Goal: Information Seeking & Learning: Check status

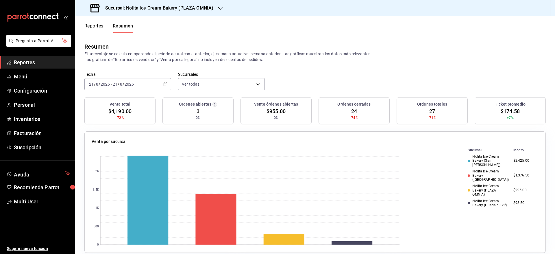
click at [96, 24] on button "Reportes" at bounding box center [93, 28] width 19 height 10
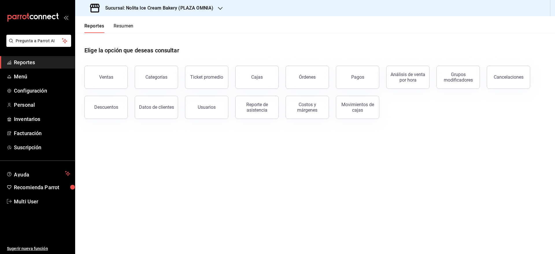
click at [120, 23] on button "Resumen" at bounding box center [124, 28] width 20 height 10
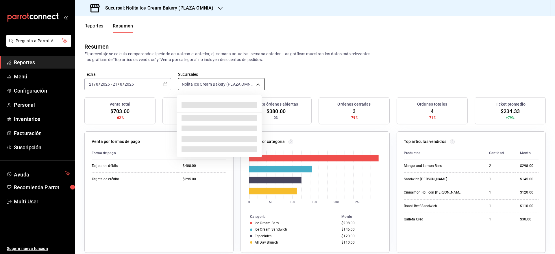
click at [235, 86] on body "Pregunta a Parrot AI Reportes Menú Configuración Personal Inventarios Facturaci…" at bounding box center [277, 127] width 555 height 254
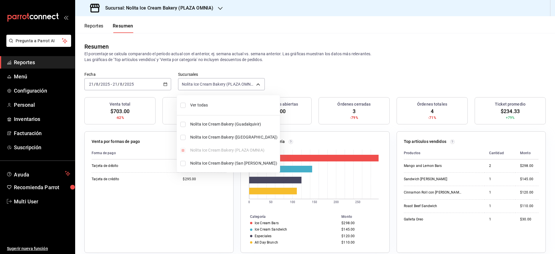
click at [215, 105] on span "Ver todas" at bounding box center [233, 105] width 87 height 6
type input "[object Object],[object Object],[object Object],[object Object]"
checkbox input "true"
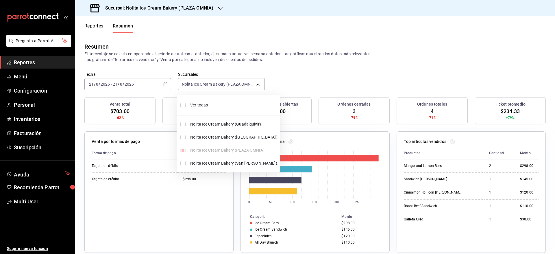
checkbox input "true"
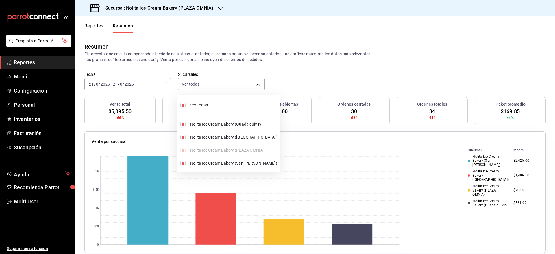
click at [324, 77] on div at bounding box center [277, 127] width 555 height 254
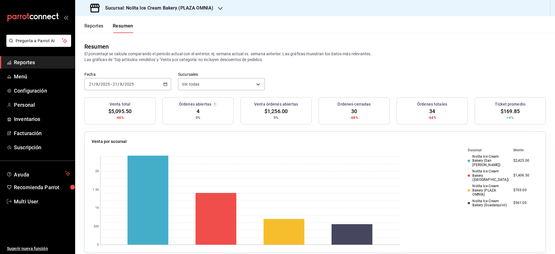
click at [184, 9] on h3 "Sucursal: Nolita Ice Cream Bakery (PLAZA OMNIA)" at bounding box center [157, 8] width 113 height 7
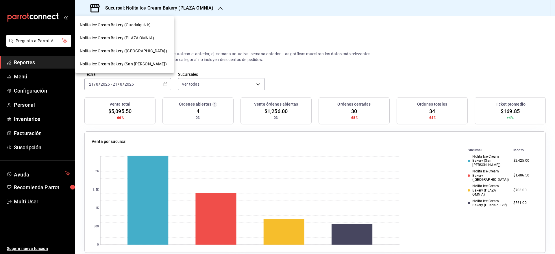
click at [140, 22] on span "Nolita Ice Cream Bakery (Guadalquivir)" at bounding box center [115, 25] width 71 height 6
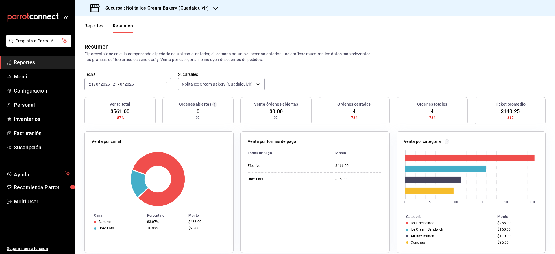
click at [33, 64] on span "Reportes" at bounding box center [42, 62] width 56 height 8
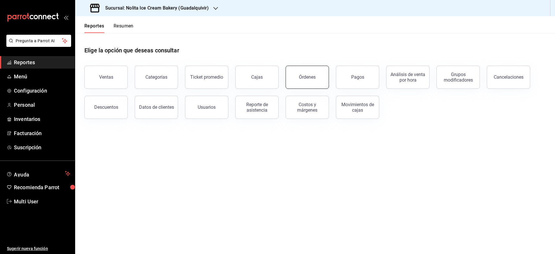
click at [294, 72] on button "Órdenes" at bounding box center [306, 77] width 43 height 23
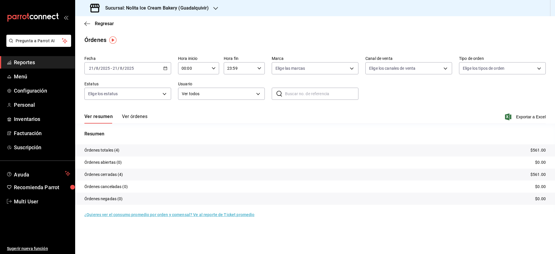
click at [136, 118] on button "Ver órdenes" at bounding box center [134, 119] width 25 height 10
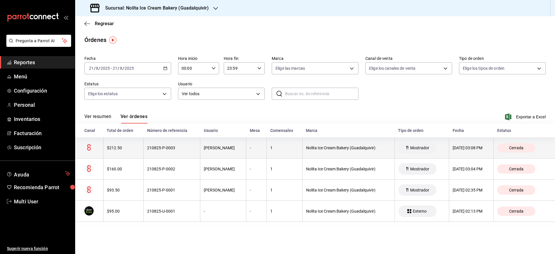
click at [144, 146] on th "210825-P-0003" at bounding box center [172, 147] width 57 height 21
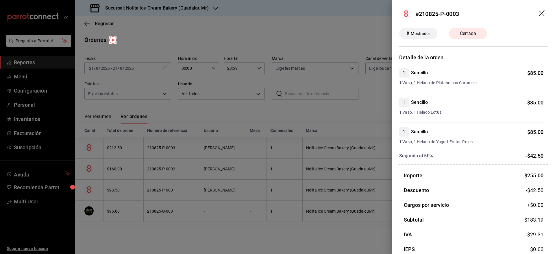
click at [155, 210] on div at bounding box center [277, 127] width 555 height 254
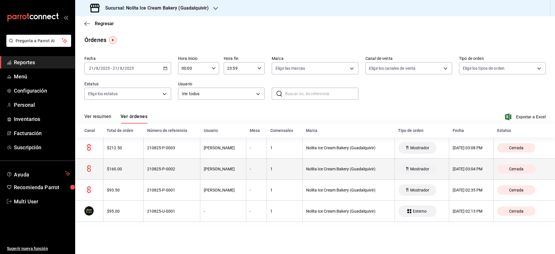
click at [153, 172] on th "210825-P-0002" at bounding box center [172, 168] width 57 height 21
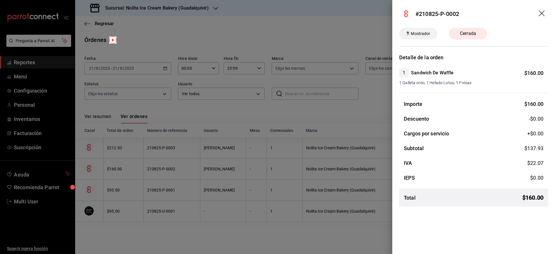
click at [153, 172] on div at bounding box center [277, 127] width 555 height 254
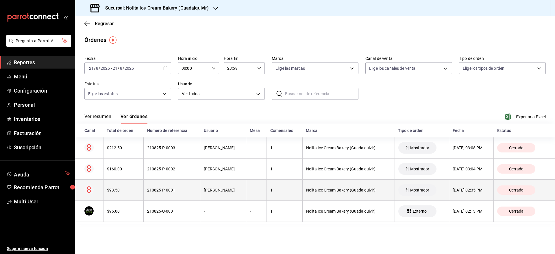
click at [154, 192] on div "210825-P-0001" at bounding box center [171, 189] width 49 height 5
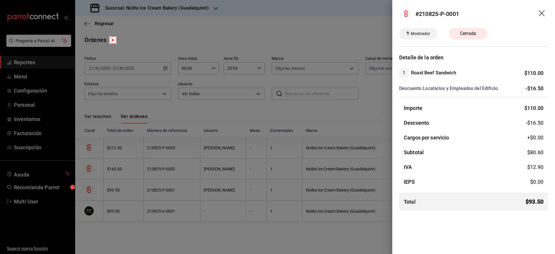
click at [154, 192] on div at bounding box center [277, 127] width 555 height 254
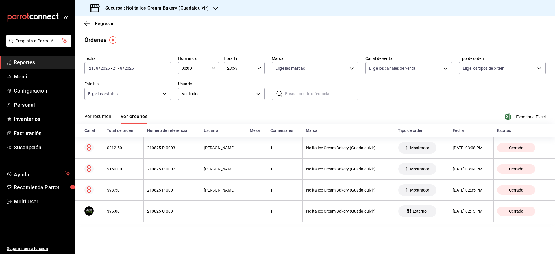
click at [164, 11] on h3 "Sucursal: Nolita Ice Cream Bakery (Guadalquivir)" at bounding box center [155, 8] width 108 height 7
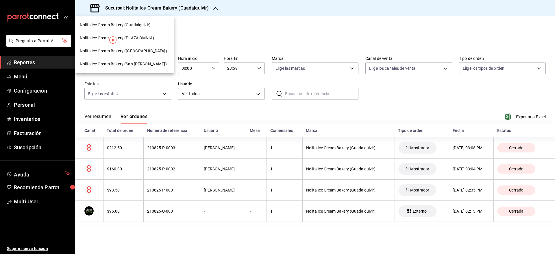
click at [141, 50] on span "Nolita Ice Cream Bakery ([GEOGRAPHIC_DATA])" at bounding box center [123, 51] width 87 height 6
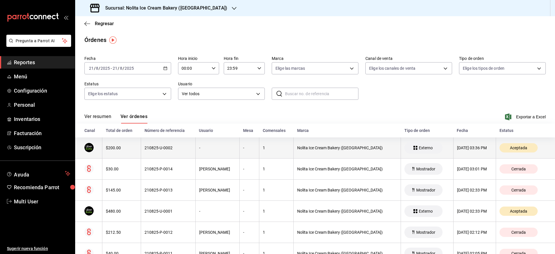
click at [217, 150] on th "-" at bounding box center [217, 147] width 44 height 21
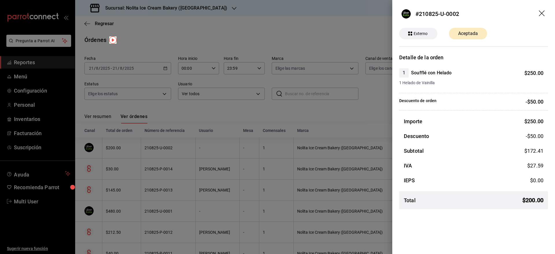
click at [217, 150] on div at bounding box center [277, 127] width 555 height 254
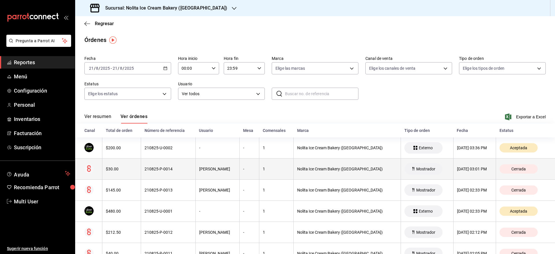
click at [217, 167] on div "[PERSON_NAME]" at bounding box center [217, 168] width 37 height 5
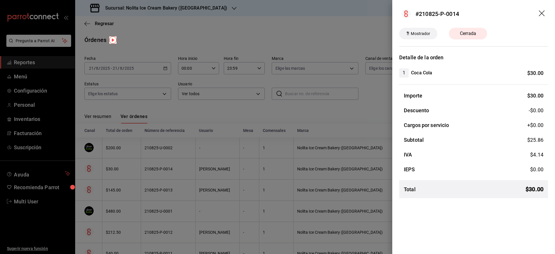
click at [217, 167] on div at bounding box center [277, 127] width 555 height 254
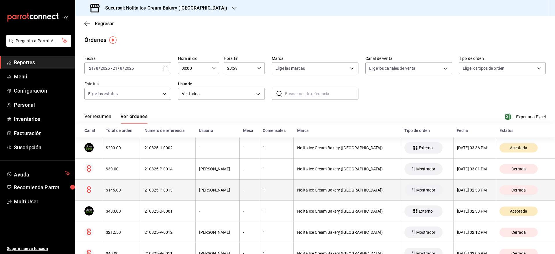
click at [217, 186] on th "[PERSON_NAME]" at bounding box center [217, 189] width 44 height 21
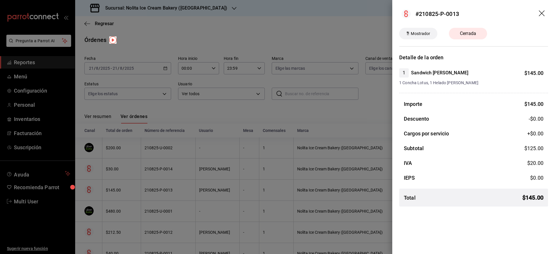
click at [217, 186] on div at bounding box center [277, 127] width 555 height 254
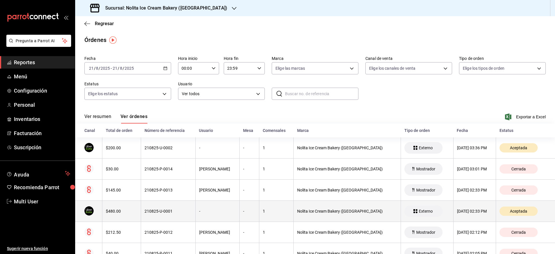
click at [218, 213] on div "-" at bounding box center [217, 211] width 37 height 5
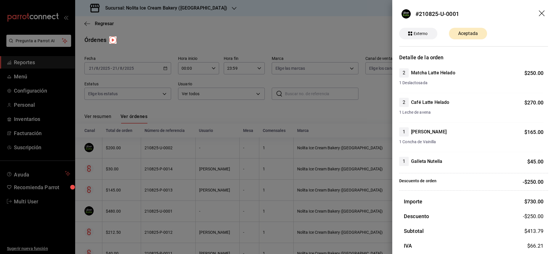
click at [215, 140] on div at bounding box center [277, 127] width 555 height 254
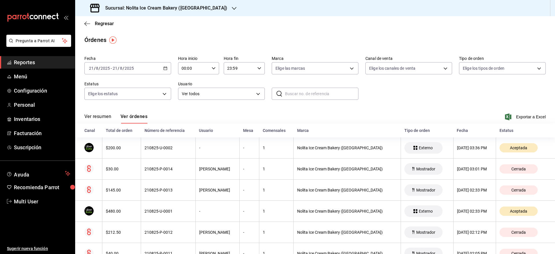
click at [184, 7] on h3 "Sucursal: Nolita Ice Cream Bakery ([GEOGRAPHIC_DATA])" at bounding box center [164, 8] width 127 height 7
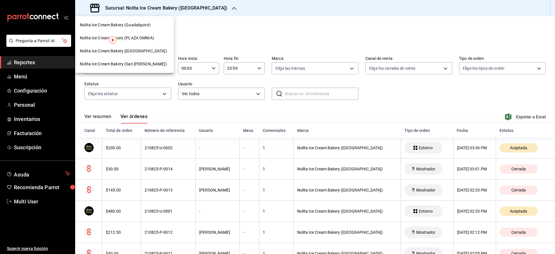
click at [137, 59] on div "Nolita Ice Cream Bakery (San [PERSON_NAME])" at bounding box center [124, 63] width 99 height 13
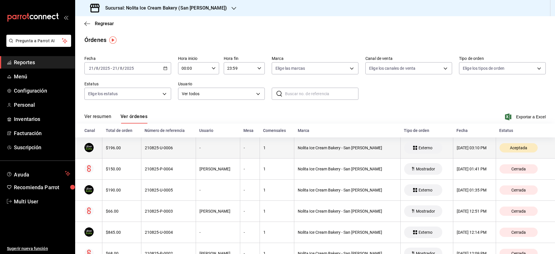
click at [142, 144] on th "210825-U-0006" at bounding box center [168, 147] width 55 height 21
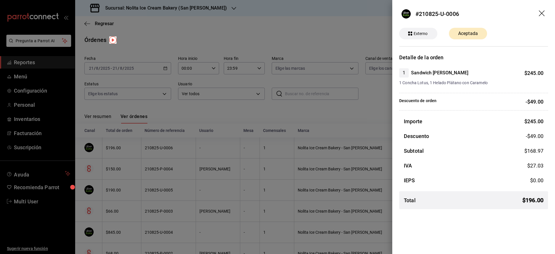
click at [142, 144] on div at bounding box center [277, 127] width 555 height 254
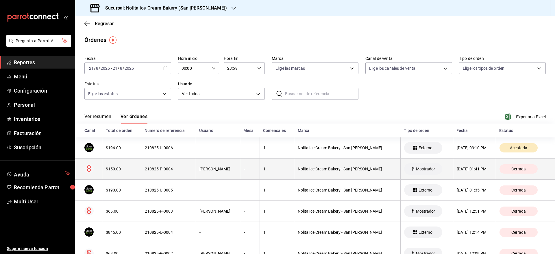
click at [146, 167] on div "210825-P-0004" at bounding box center [168, 168] width 47 height 5
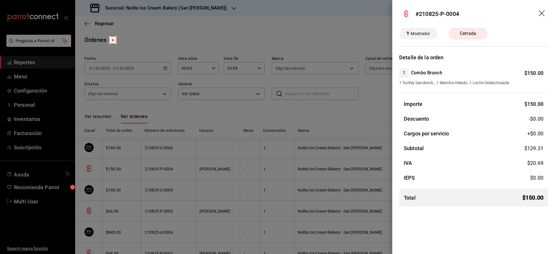
click at [146, 167] on div at bounding box center [277, 127] width 555 height 254
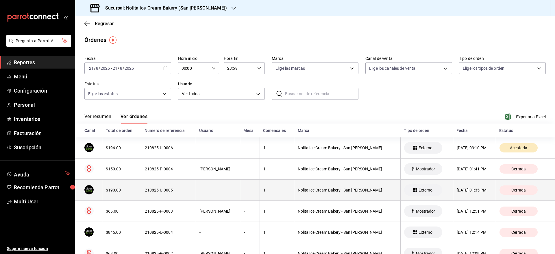
click at [147, 186] on th "210825-U-0005" at bounding box center [168, 189] width 55 height 21
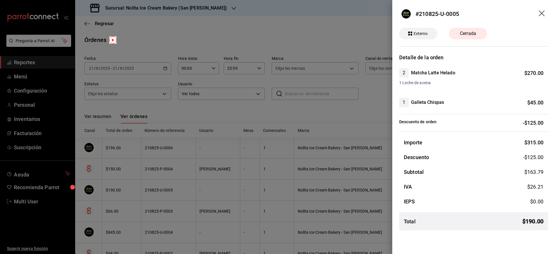
click at [147, 186] on div at bounding box center [277, 127] width 555 height 254
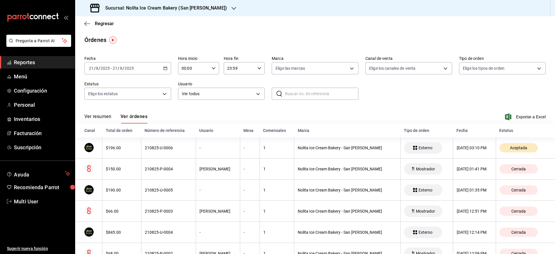
click at [178, 9] on h3 "Sucursal: Nolita Ice Cream Bakery (San [PERSON_NAME])" at bounding box center [164, 8] width 126 height 7
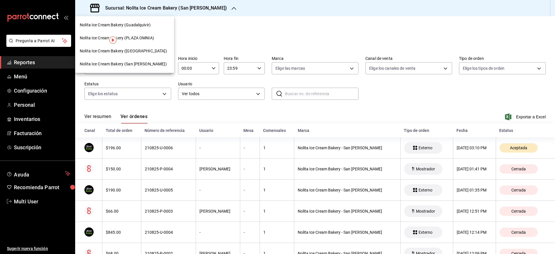
click at [146, 36] on span "Nolita Ice Cream Bakery (PLAZA OMNIA)" at bounding box center [117, 38] width 74 height 6
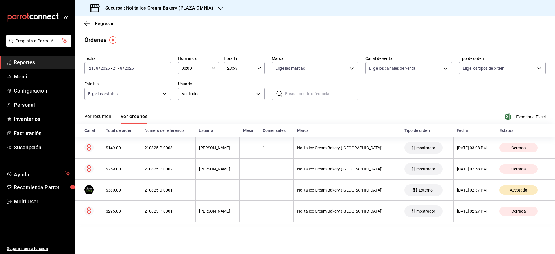
click at [157, 156] on th "210825-P-0003" at bounding box center [168, 147] width 54 height 21
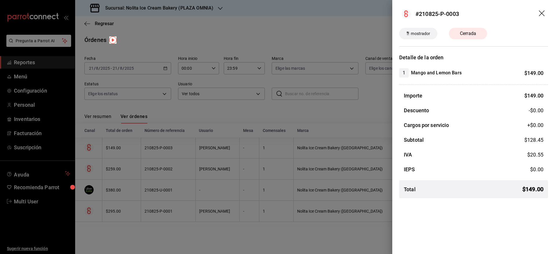
drag, startPoint x: 146, startPoint y: 36, endPoint x: 157, endPoint y: 156, distance: 120.7
click at [157, 156] on div at bounding box center [277, 127] width 555 height 254
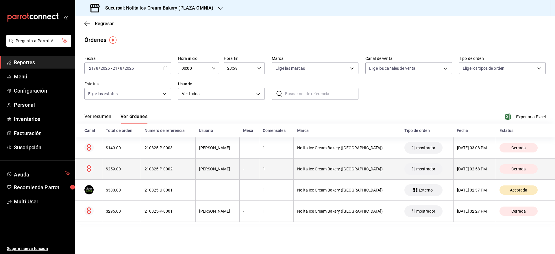
click at [157, 171] on th "210825-P-0002" at bounding box center [168, 168] width 54 height 21
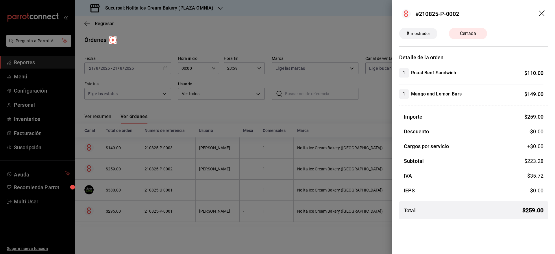
click at [157, 171] on div at bounding box center [277, 127] width 555 height 254
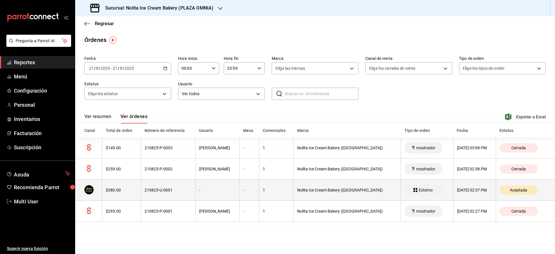
click at [159, 185] on th "210825-U-0001" at bounding box center [168, 189] width 54 height 21
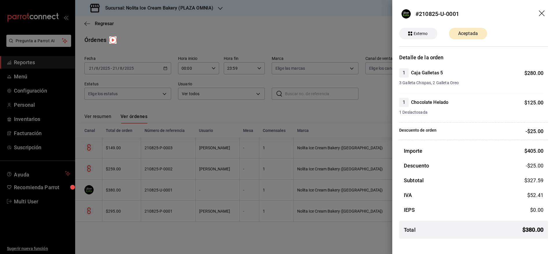
click at [159, 185] on div at bounding box center [277, 127] width 555 height 254
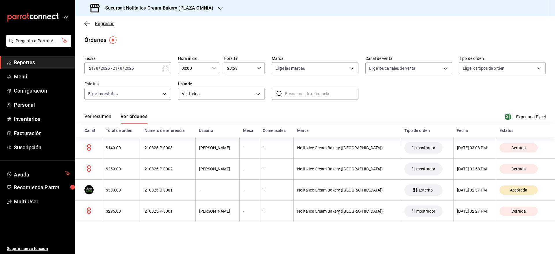
click at [103, 22] on span "Regresar" at bounding box center [104, 23] width 19 height 5
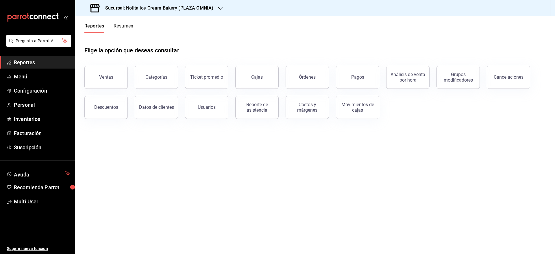
click at [122, 26] on button "Resumen" at bounding box center [124, 28] width 20 height 10
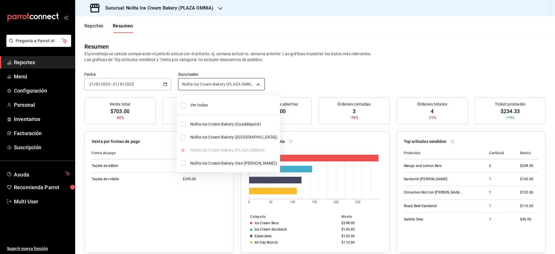
click at [197, 83] on body "Pregunta a Parrot AI Reportes Menú Configuración Personal Inventarios Facturaci…" at bounding box center [277, 127] width 555 height 254
click at [318, 84] on div at bounding box center [277, 127] width 555 height 254
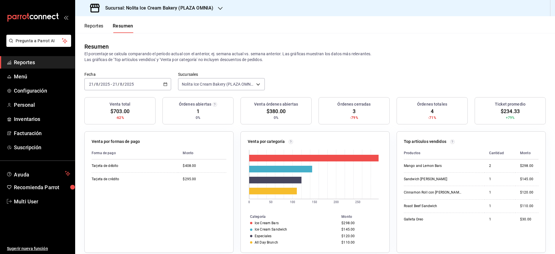
click at [179, 8] on h3 "Sucursal: Nolita Ice Cream Bakery (PLAZA OMNIA)" at bounding box center [157, 8] width 113 height 7
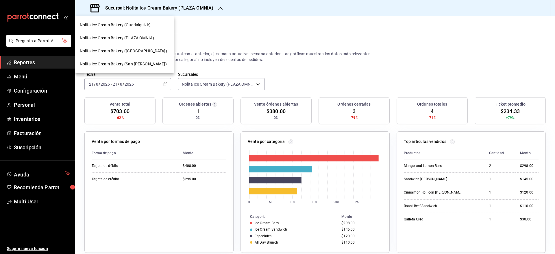
click at [148, 29] on div "Nolita Ice Cream Bakery (Guadalquivir)" at bounding box center [124, 24] width 99 height 13
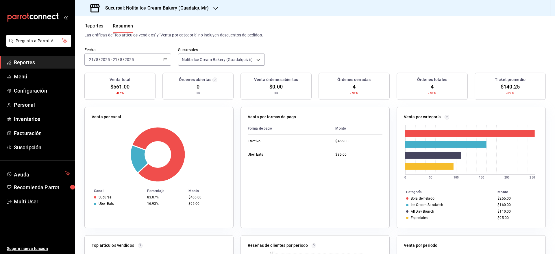
scroll to position [24, 0]
click at [214, 8] on icon "button" at bounding box center [215, 8] width 5 height 5
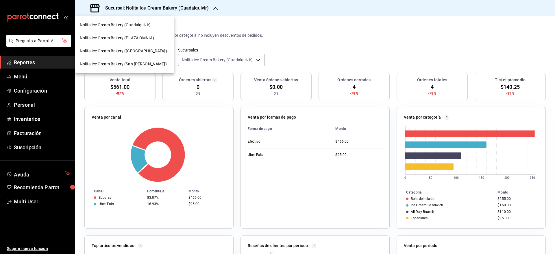
click at [153, 53] on span "Nolita Ice Cream Bakery ([GEOGRAPHIC_DATA])" at bounding box center [123, 51] width 87 height 6
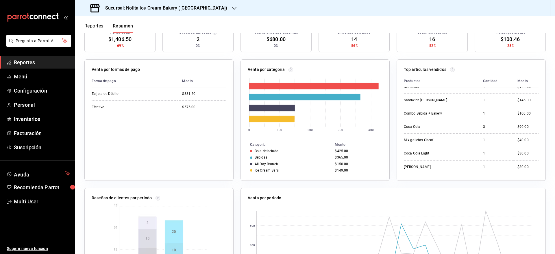
scroll to position [0, 0]
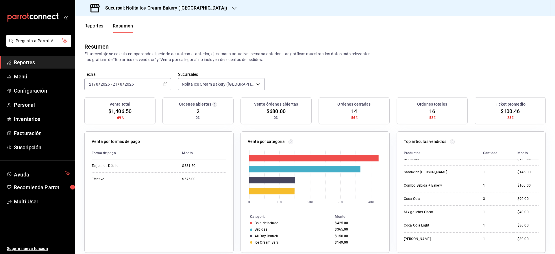
click at [94, 27] on button "Reportes" at bounding box center [93, 28] width 19 height 10
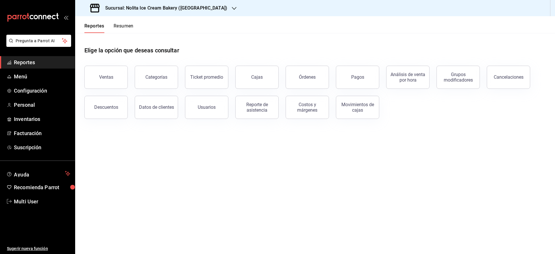
click at [123, 26] on button "Resumen" at bounding box center [124, 28] width 20 height 10
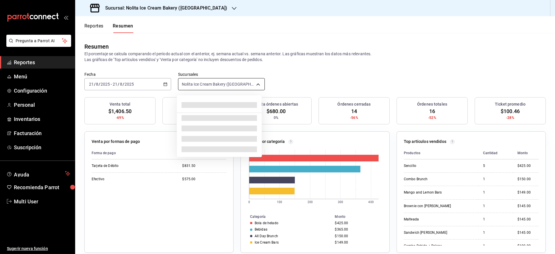
click at [211, 87] on body "Pregunta a Parrot AI Reportes Menú Configuración Personal Inventarios Facturaci…" at bounding box center [277, 127] width 555 height 254
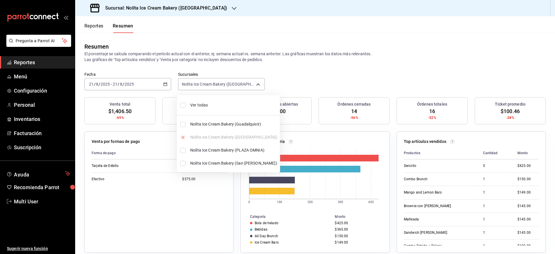
click at [209, 106] on span "Ver todas" at bounding box center [233, 105] width 87 height 6
type input "[object Object],[object Object],[object Object],[object Object]"
checkbox input "true"
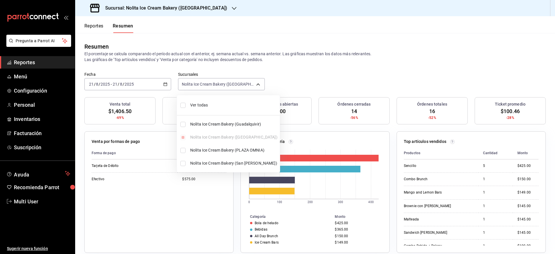
checkbox input "true"
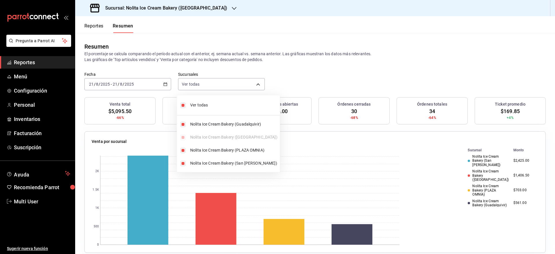
click at [349, 92] on div at bounding box center [277, 127] width 555 height 254
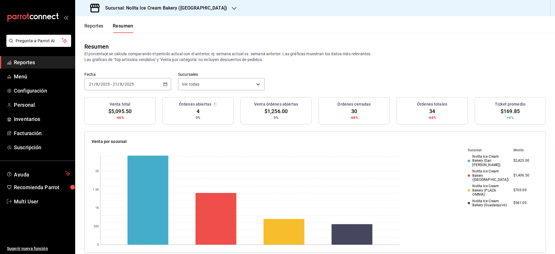
click at [96, 27] on button "Reportes" at bounding box center [93, 28] width 19 height 10
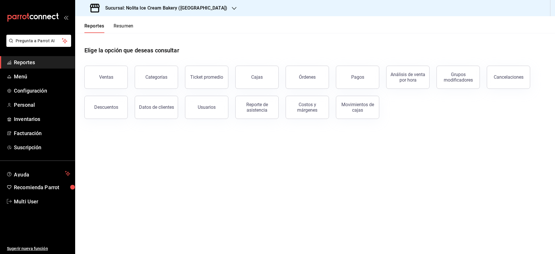
click at [129, 28] on button "Resumen" at bounding box center [124, 28] width 20 height 10
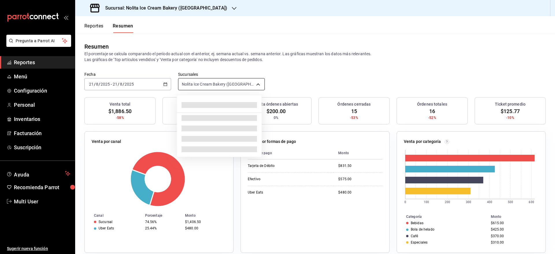
click at [232, 83] on body "Pregunta a Parrot AI Reportes Menú Configuración Personal Inventarios Facturaci…" at bounding box center [277, 127] width 555 height 254
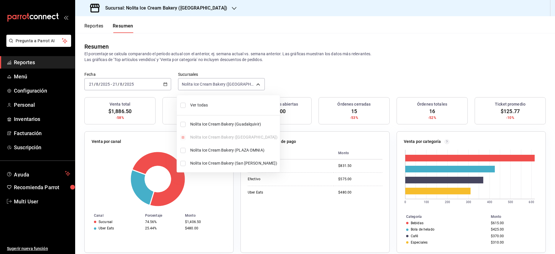
click at [222, 103] on span "Ver todas" at bounding box center [233, 105] width 87 height 6
type input "[object Object],[object Object],[object Object],[object Object]"
checkbox input "true"
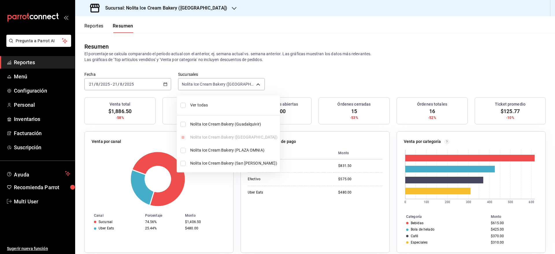
checkbox input "true"
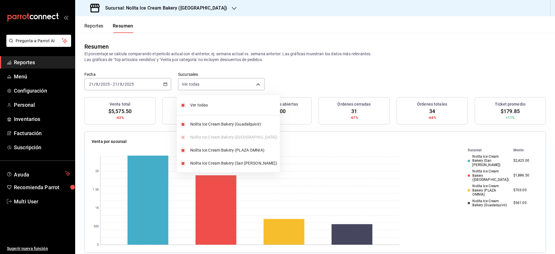
click at [346, 74] on div at bounding box center [277, 127] width 555 height 254
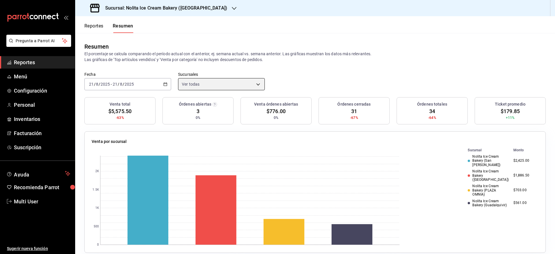
scroll to position [208, 0]
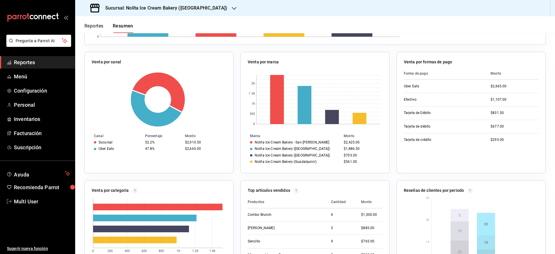
click at [96, 27] on button "Reportes" at bounding box center [93, 28] width 19 height 10
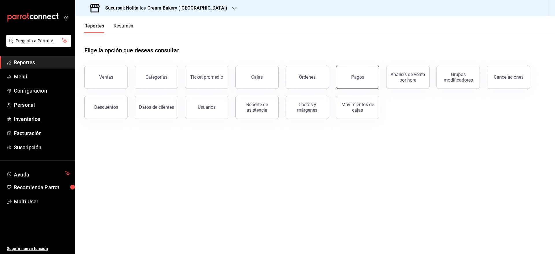
click at [352, 76] on div "Pagos" at bounding box center [357, 76] width 13 height 5
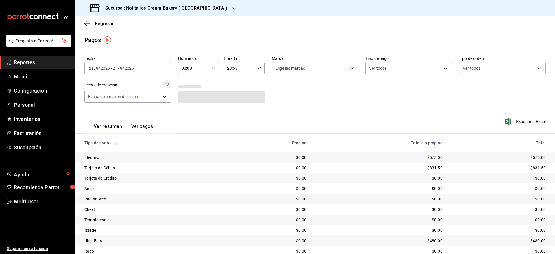
click at [149, 11] on h3 "Sucursal: Nolita Ice Cream Bakery ([GEOGRAPHIC_DATA])" at bounding box center [164, 8] width 127 height 7
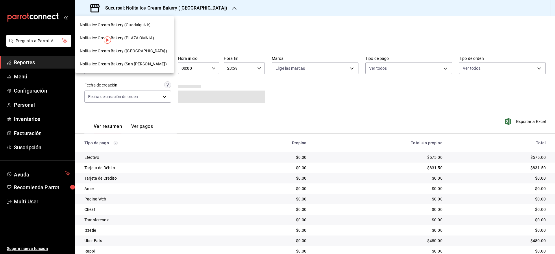
click at [145, 29] on div "Nolita Ice Cream Bakery (Guadalquivir)" at bounding box center [124, 24] width 99 height 13
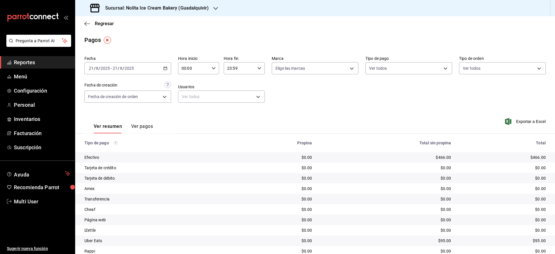
click at [173, 7] on h3 "Sucursal: Nolita Ice Cream Bakery (Guadalquivir)" at bounding box center [155, 8] width 108 height 7
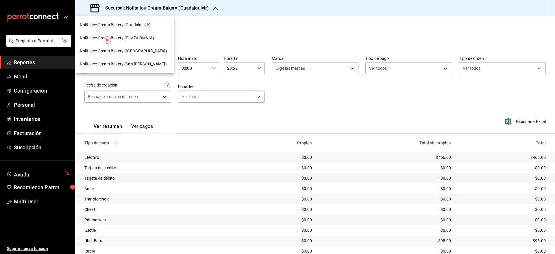
click at [154, 49] on span "Nolita Ice Cream Bakery ([GEOGRAPHIC_DATA])" at bounding box center [123, 51] width 87 height 6
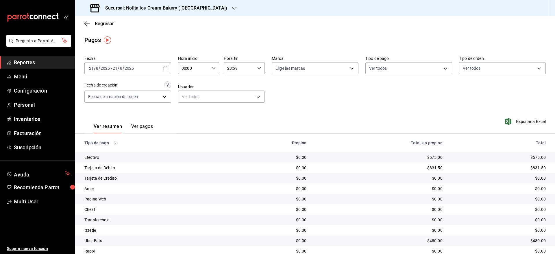
click at [179, 6] on h3 "Sucursal: Nolita Ice Cream Bakery ([GEOGRAPHIC_DATA])" at bounding box center [164, 8] width 127 height 7
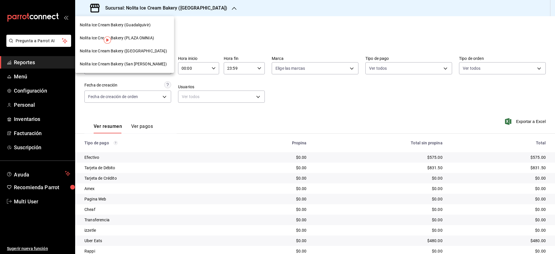
click at [139, 65] on span "Nolita Ice Cream Bakery (San [PERSON_NAME])" at bounding box center [123, 64] width 87 height 6
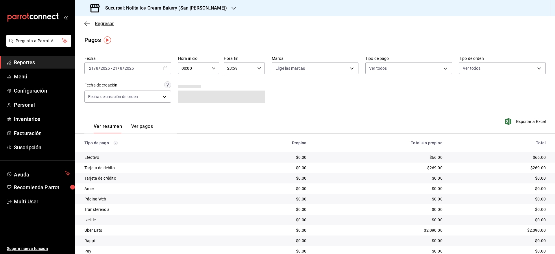
click at [107, 24] on span "Regresar" at bounding box center [104, 23] width 19 height 5
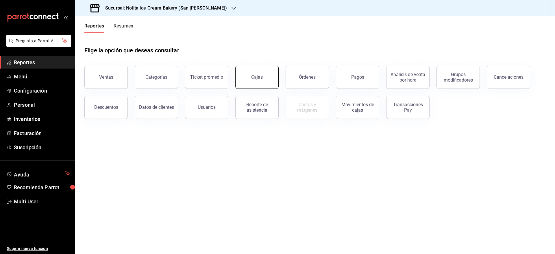
click at [263, 81] on button "Cajas" at bounding box center [256, 77] width 43 height 23
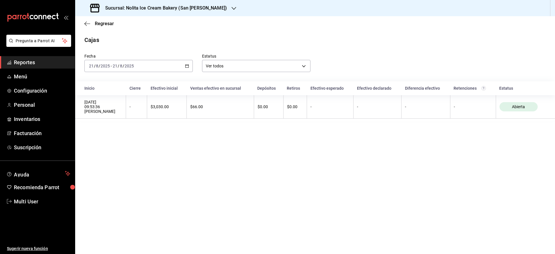
click at [165, 61] on div "[DATE] [DATE] - [DATE] [DATE]" at bounding box center [138, 66] width 108 height 12
click at [128, 110] on span "Semana actual" at bounding box center [111, 109] width 45 height 6
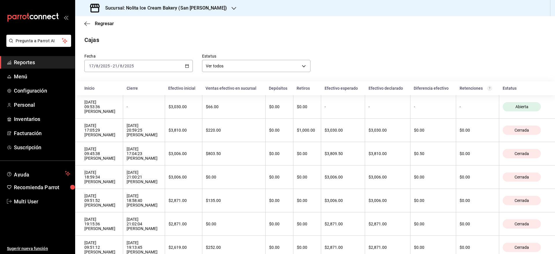
click at [170, 7] on h3 "Sucursal: Nolita Ice Cream Bakery (San [PERSON_NAME])" at bounding box center [164, 8] width 126 height 7
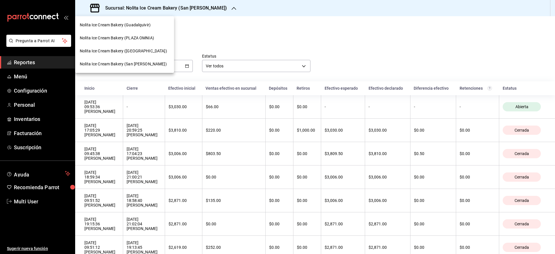
click at [24, 62] on div at bounding box center [277, 127] width 555 height 254
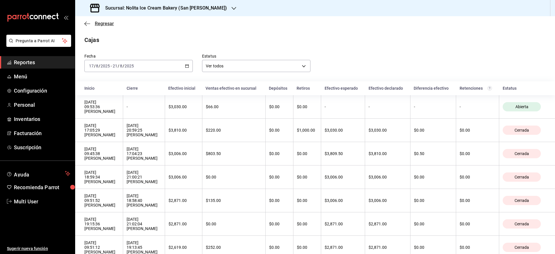
click at [106, 25] on span "Regresar" at bounding box center [104, 23] width 19 height 5
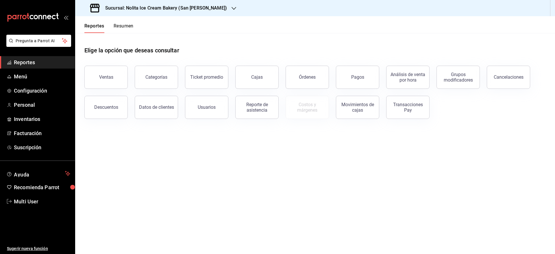
click at [159, 9] on h3 "Sucursal: Nolita Ice Cream Bakery (San [PERSON_NAME])" at bounding box center [164, 8] width 126 height 7
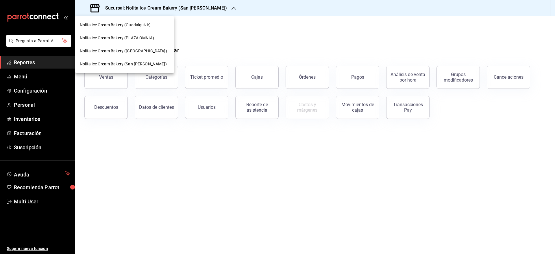
click at [148, 25] on span "Nolita Ice Cream Bakery (Guadalquivir)" at bounding box center [115, 25] width 71 height 6
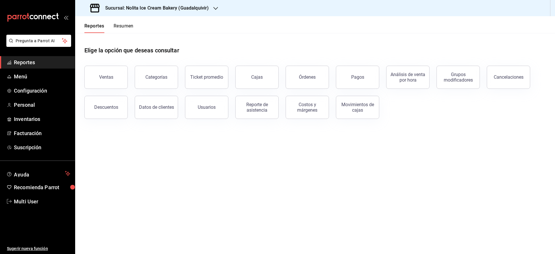
click at [128, 25] on button "Resumen" at bounding box center [124, 28] width 20 height 10
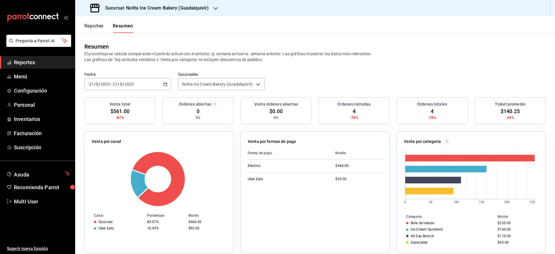
click at [165, 8] on h3 "Sucursal: Nolita Ice Cream Bakery (Guadalquivir)" at bounding box center [155, 8] width 108 height 7
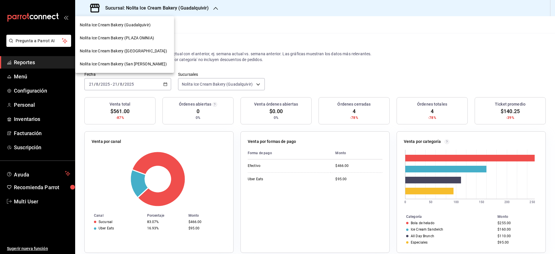
click at [148, 34] on div "Nolita Ice Cream Bakery (PLAZA OMNIA)" at bounding box center [124, 37] width 99 height 13
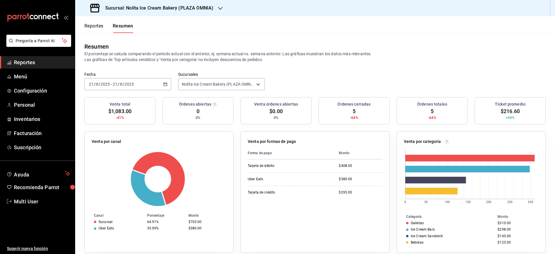
click at [100, 25] on button "Reportes" at bounding box center [93, 28] width 19 height 10
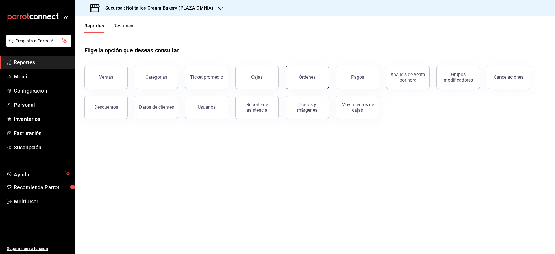
click at [298, 77] on button "Órdenes" at bounding box center [306, 77] width 43 height 23
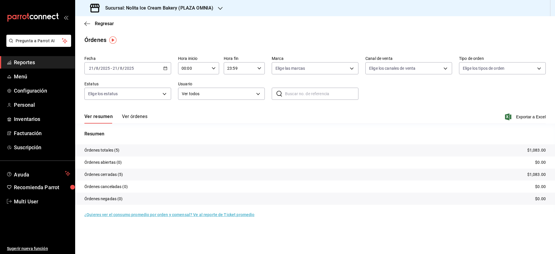
click at [135, 114] on button "Ver órdenes" at bounding box center [134, 119] width 25 height 10
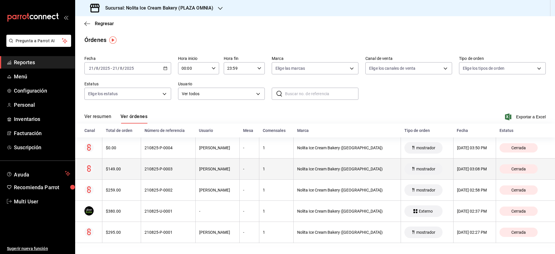
click at [126, 168] on div "$149.00" at bounding box center [121, 168] width 31 height 5
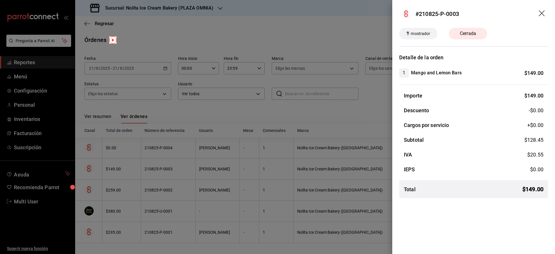
click at [146, 158] on div at bounding box center [277, 127] width 555 height 254
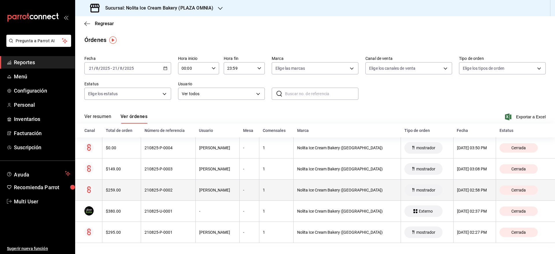
click at [149, 192] on div "210825-P-0002" at bounding box center [167, 189] width 47 height 5
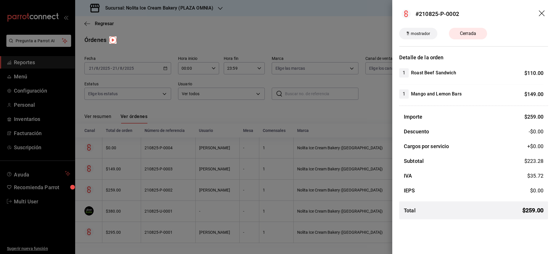
click at [149, 192] on div at bounding box center [277, 127] width 555 height 254
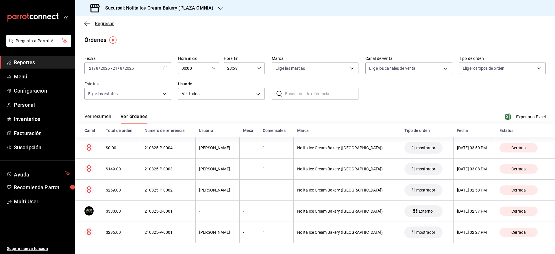
click at [106, 23] on span "Regresar" at bounding box center [104, 23] width 19 height 5
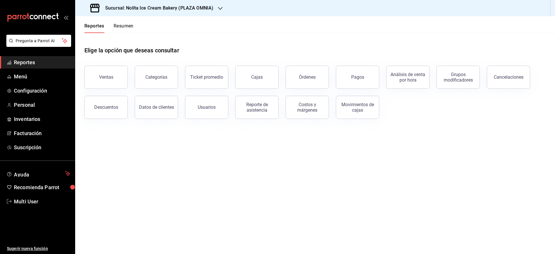
click at [148, 6] on h3 "Sucursal: Nolita Ice Cream Bakery (PLAZA OMNIA)" at bounding box center [157, 8] width 113 height 7
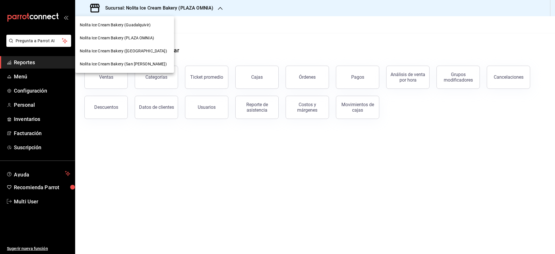
click at [138, 52] on span "Nolita Ice Cream Bakery ([GEOGRAPHIC_DATA])" at bounding box center [123, 51] width 87 height 6
